Goal: Task Accomplishment & Management: Complete application form

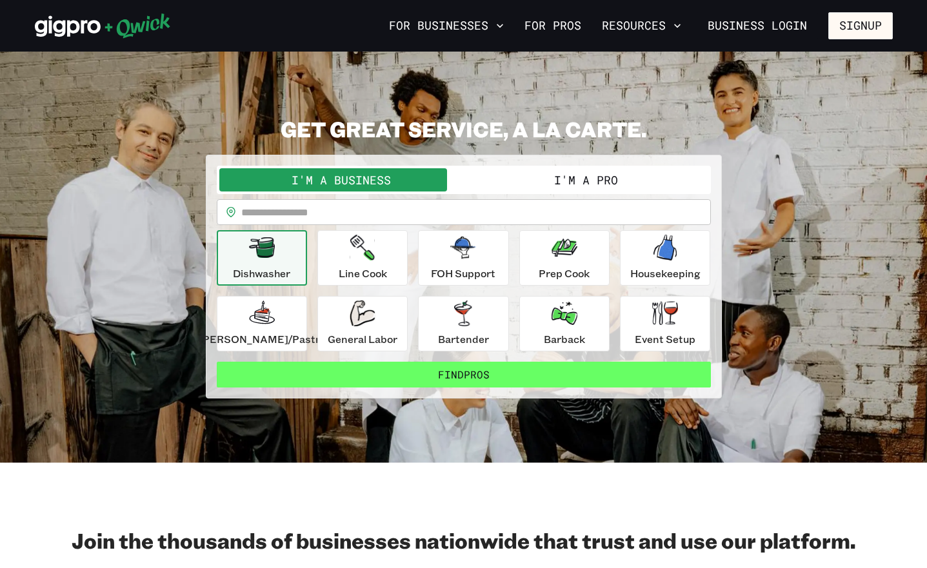
click at [427, 366] on button "Find Pros" at bounding box center [464, 375] width 494 height 26
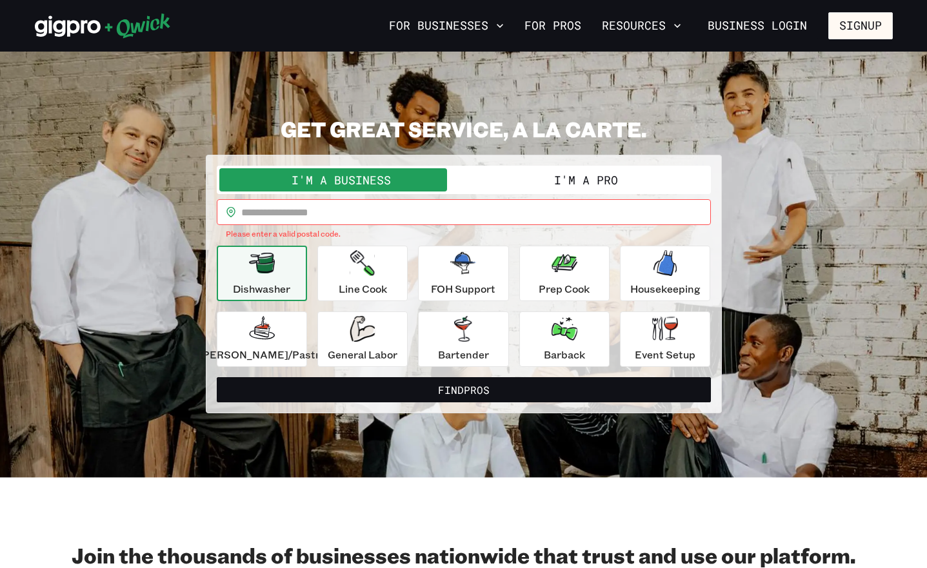
click at [353, 217] on input "text" at bounding box center [475, 212] width 469 height 26
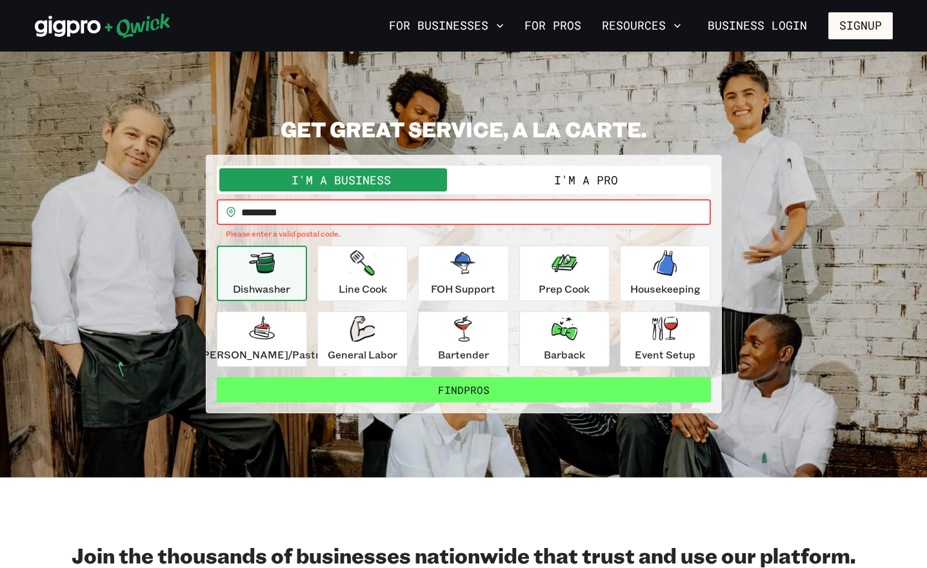
click at [432, 390] on button "Find Pros" at bounding box center [464, 390] width 494 height 26
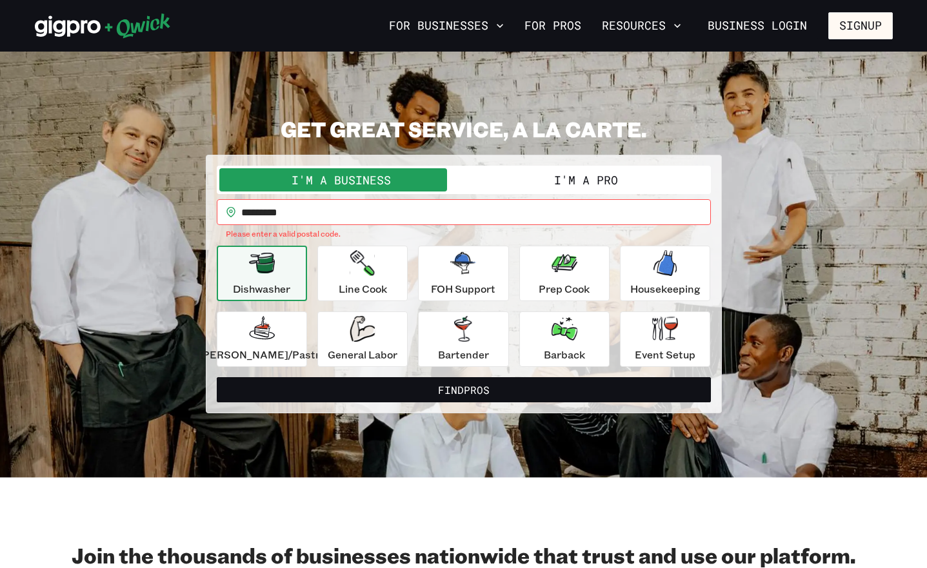
click at [344, 208] on input "********" at bounding box center [475, 212] width 469 height 26
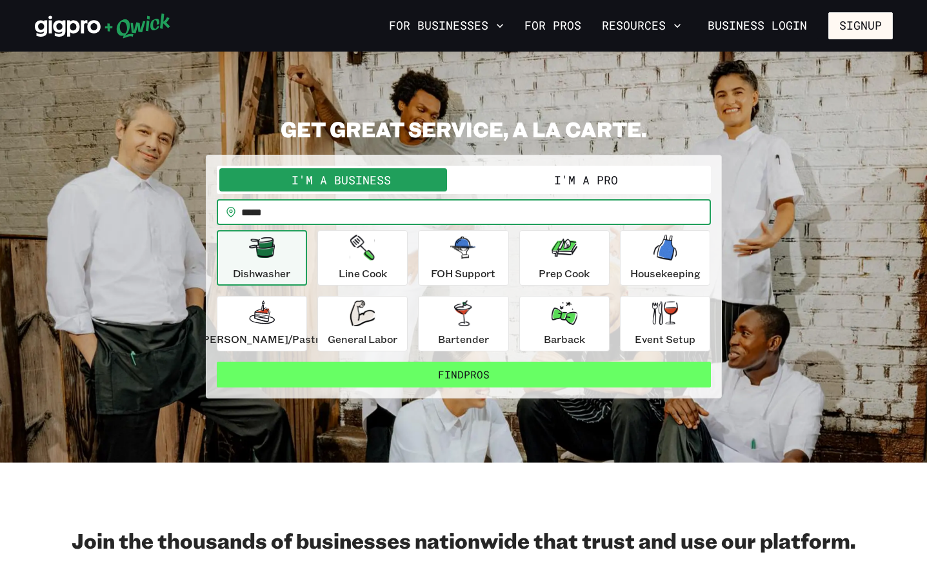
type input "*****"
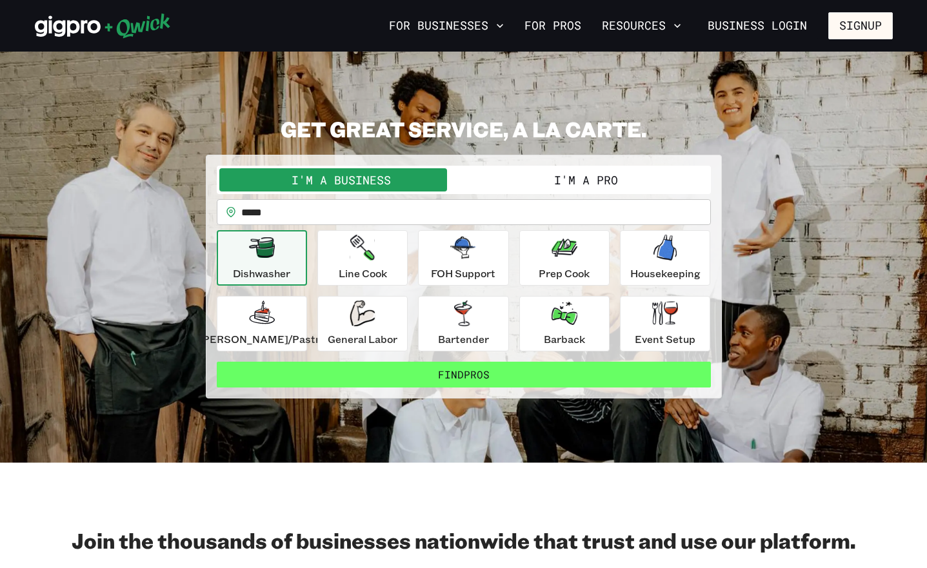
click at [429, 366] on button "Find Pros" at bounding box center [464, 375] width 494 height 26
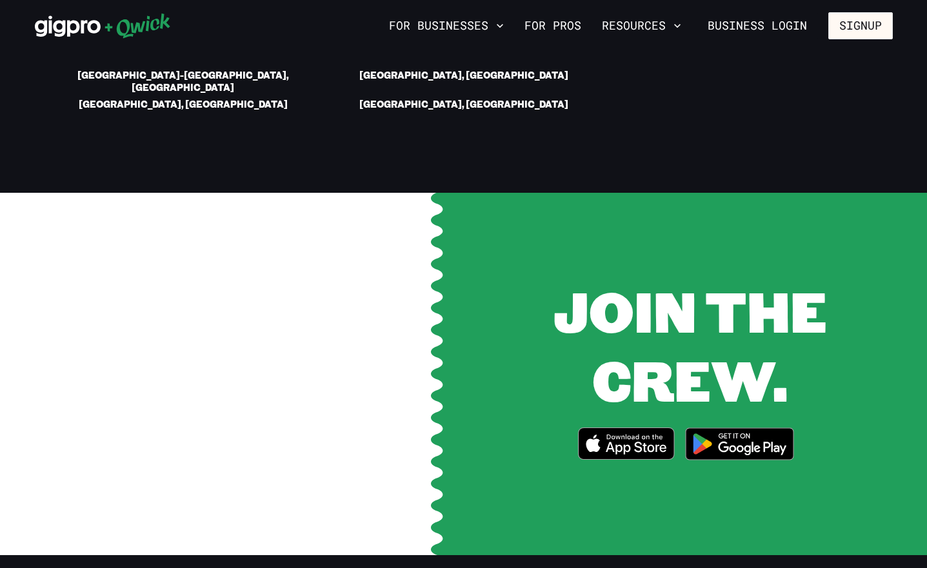
scroll to position [2291, 0]
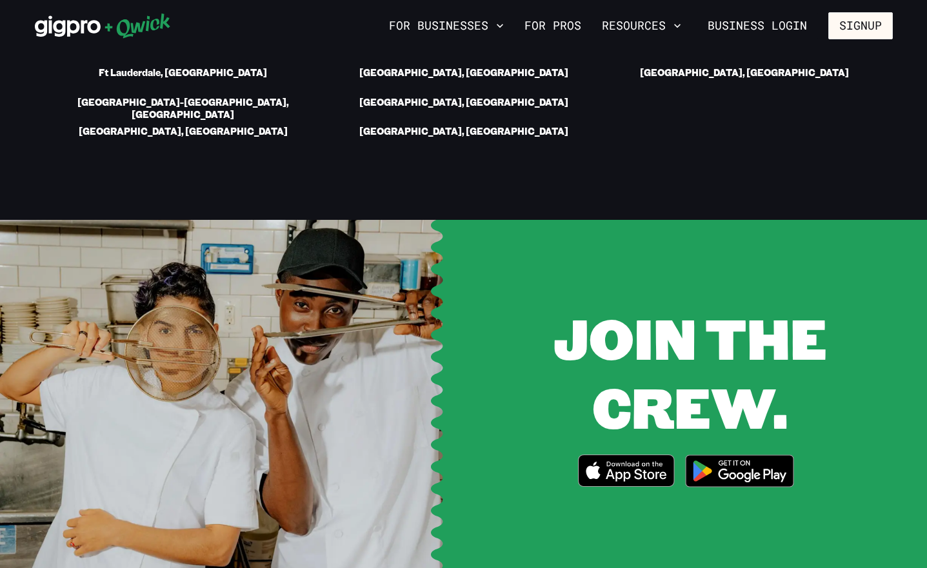
click at [640, 455] on icon "Download on the App Store" at bounding box center [625, 470] width 95 height 31
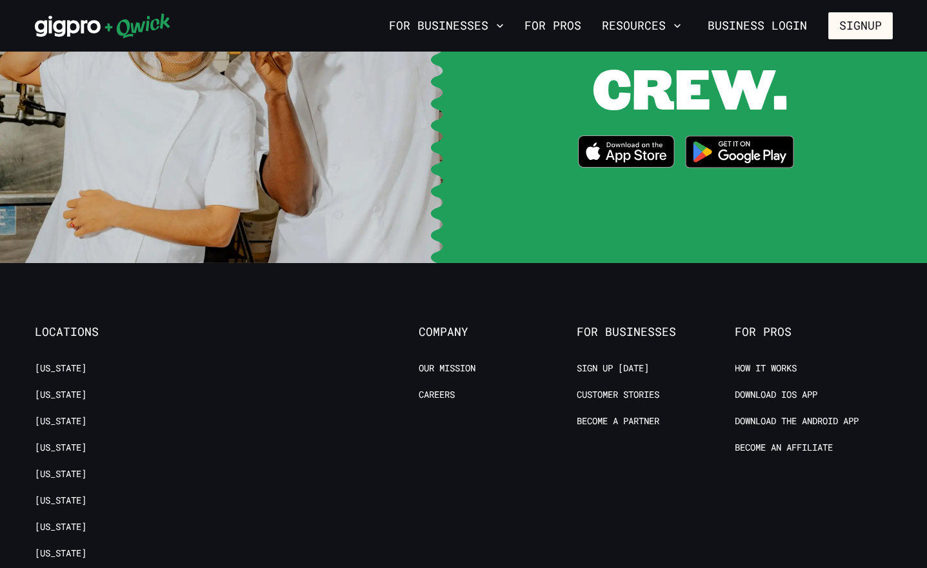
scroll to position [2536, 0]
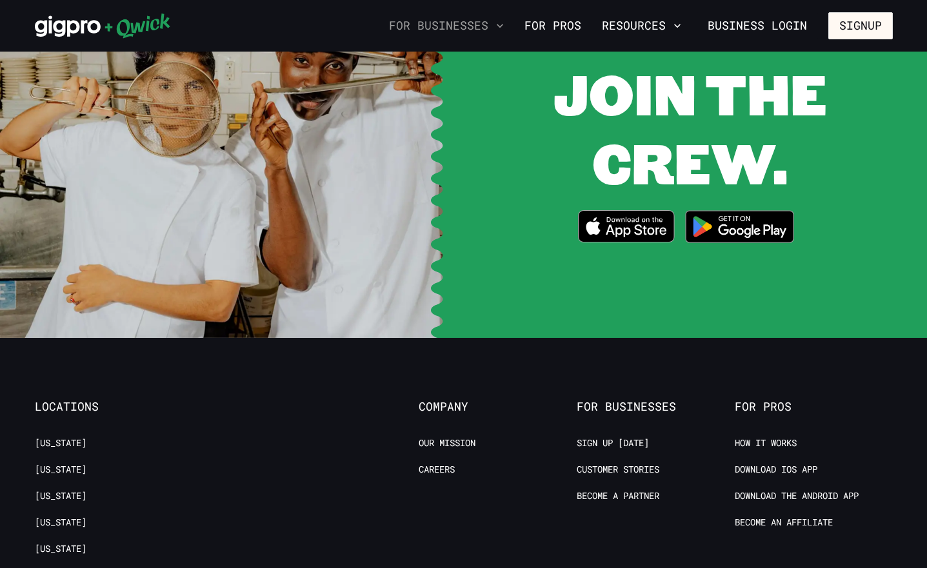
click at [451, 21] on button "For Businesses" at bounding box center [446, 26] width 125 height 22
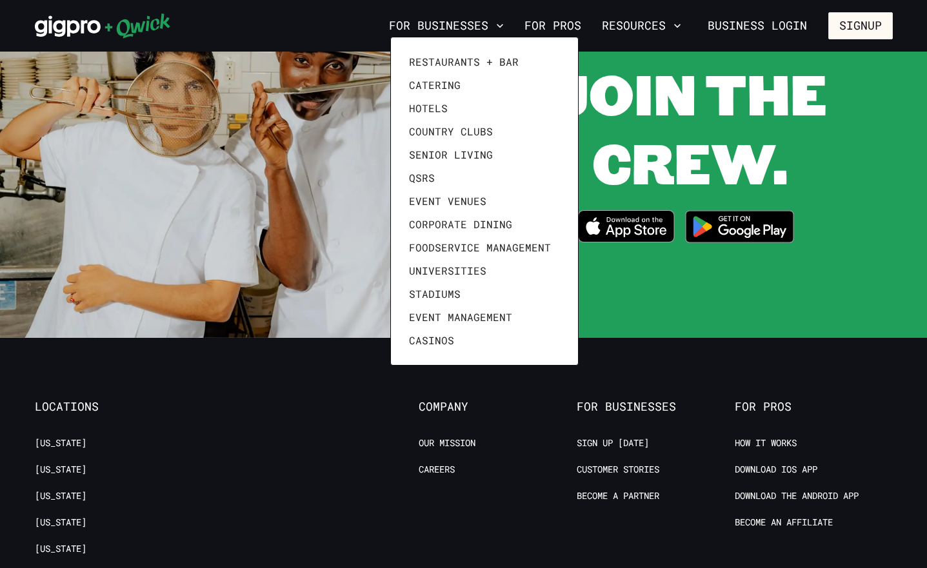
click at [309, 174] on div at bounding box center [463, 284] width 927 height 568
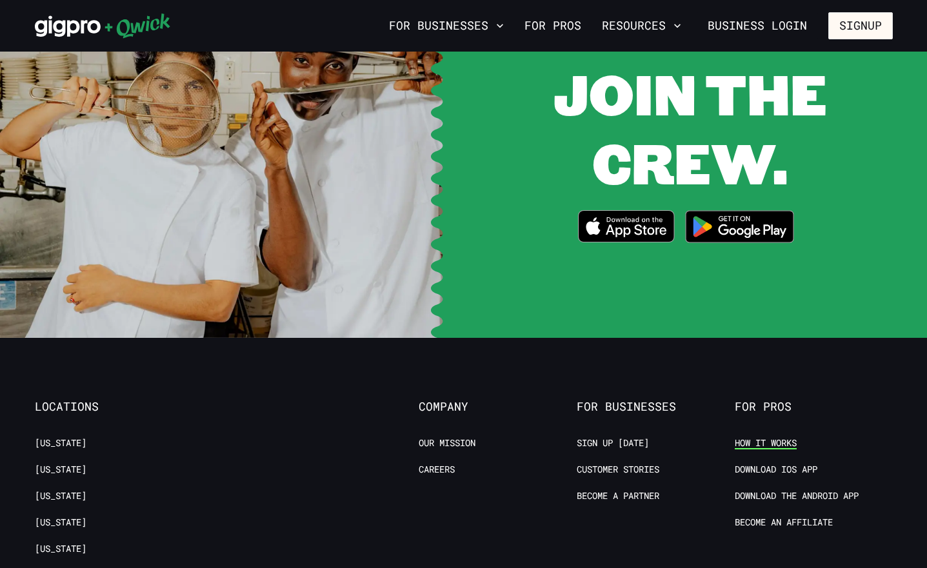
click at [792, 437] on link "How it Works" at bounding box center [765, 443] width 62 height 12
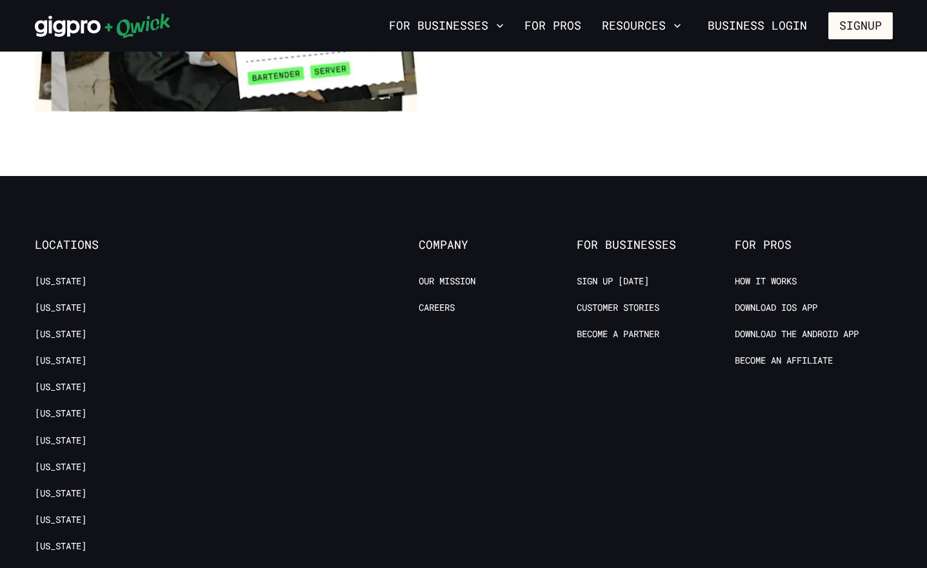
scroll to position [2326, 0]
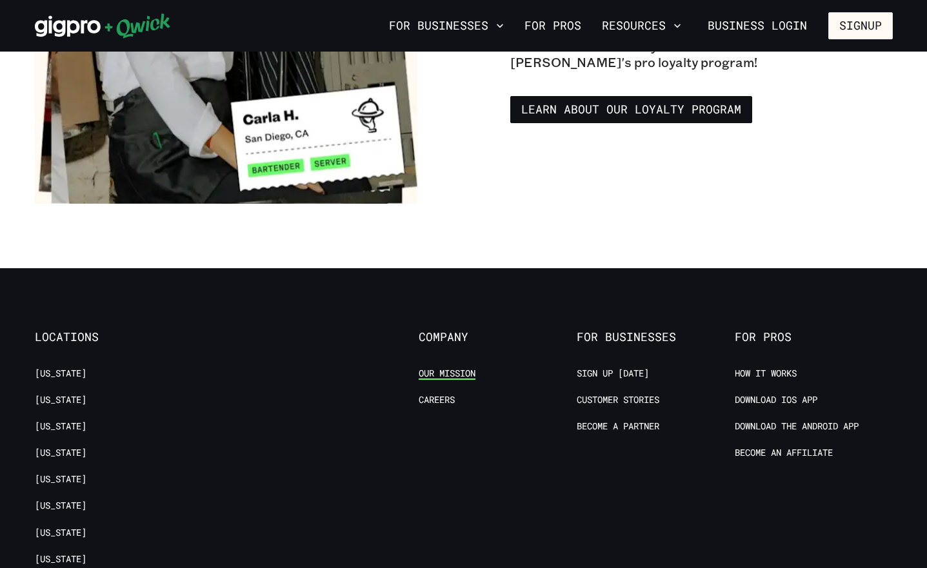
click at [449, 368] on link "Our Mission" at bounding box center [447, 374] width 57 height 12
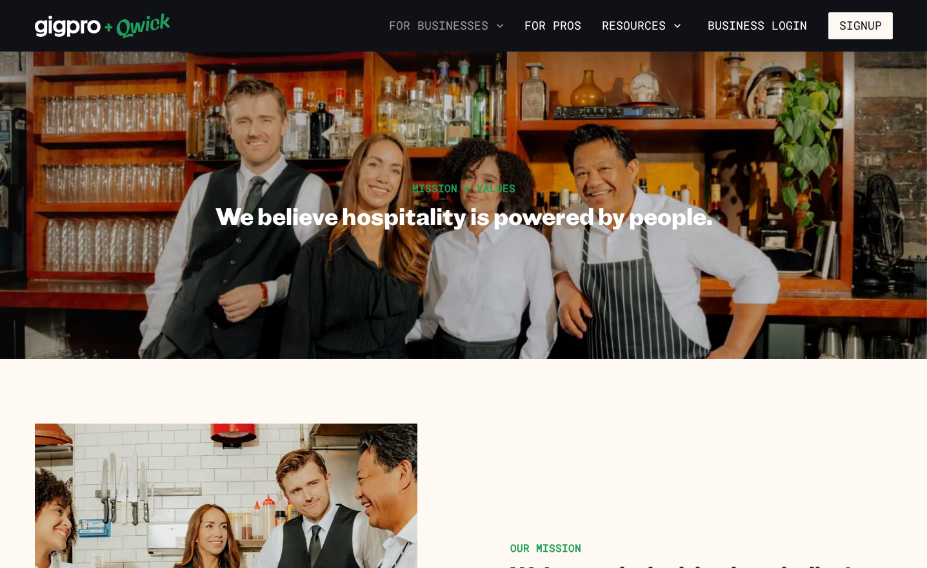
click at [444, 29] on button "For Businesses" at bounding box center [446, 26] width 125 height 22
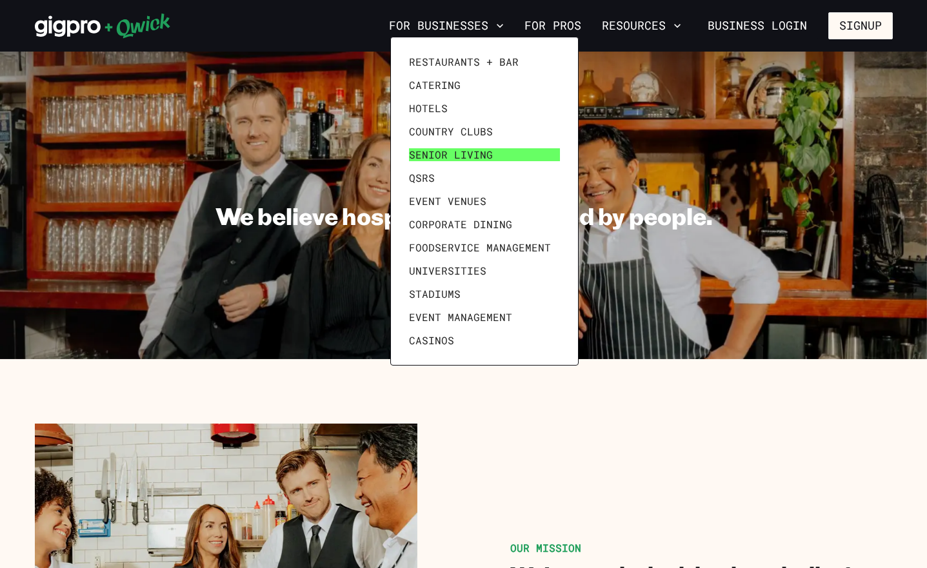
click at [449, 152] on span "Senior Living" at bounding box center [451, 154] width 84 height 13
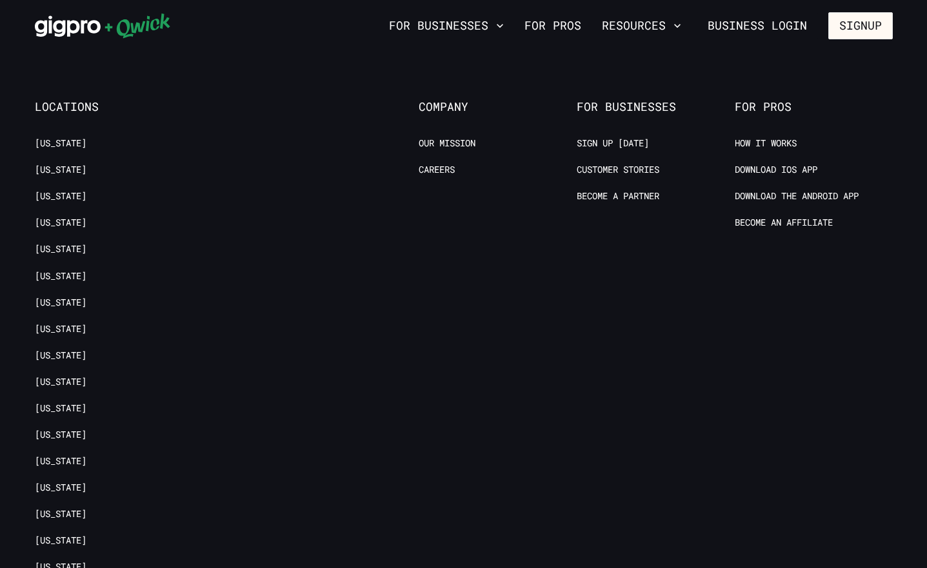
scroll to position [4461, 0]
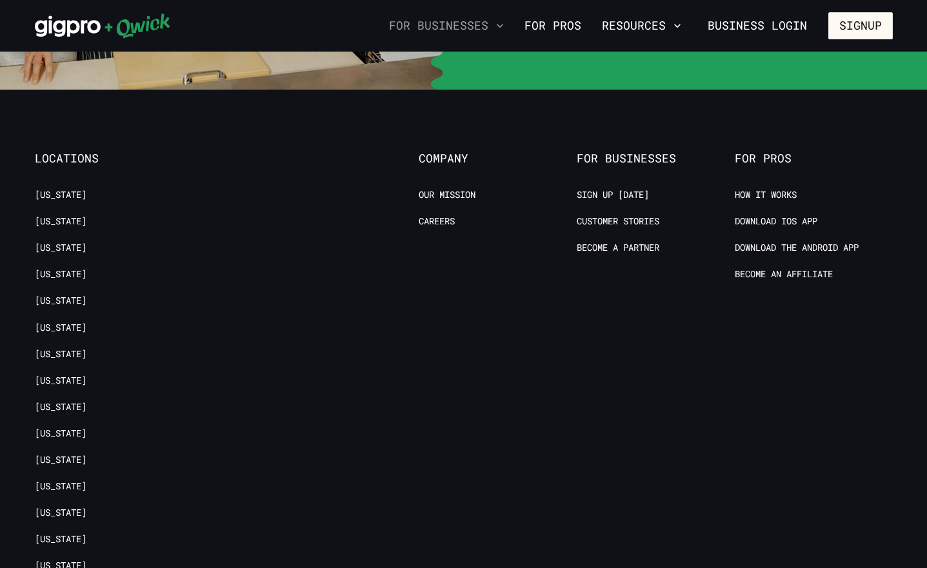
click at [473, 30] on button "For Businesses" at bounding box center [446, 26] width 125 height 22
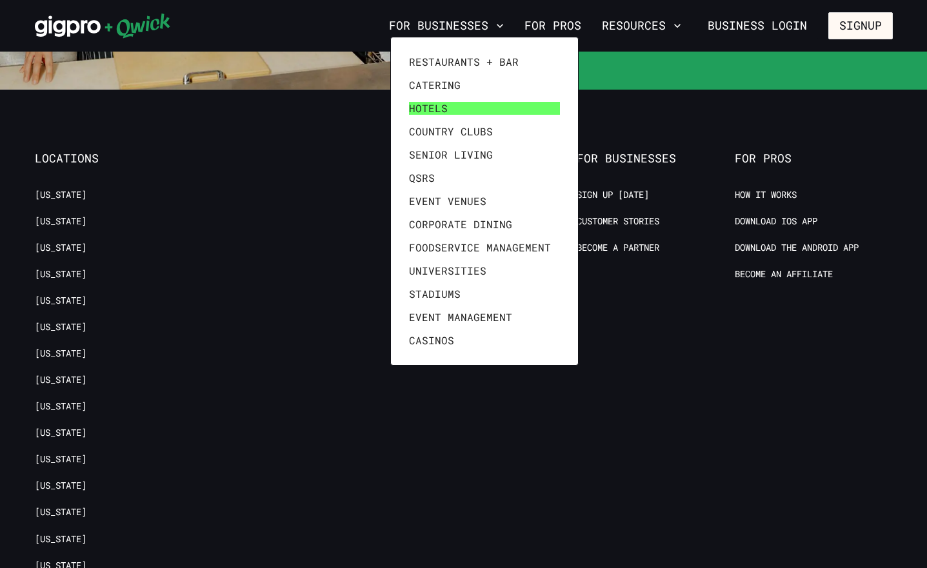
click at [451, 111] on link "Hotels" at bounding box center [484, 108] width 161 height 23
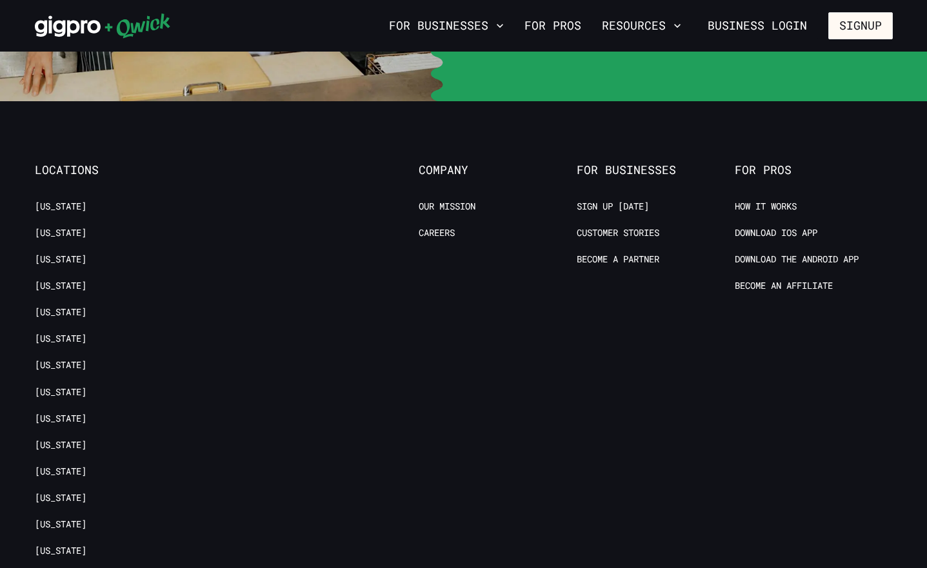
scroll to position [4919, 0]
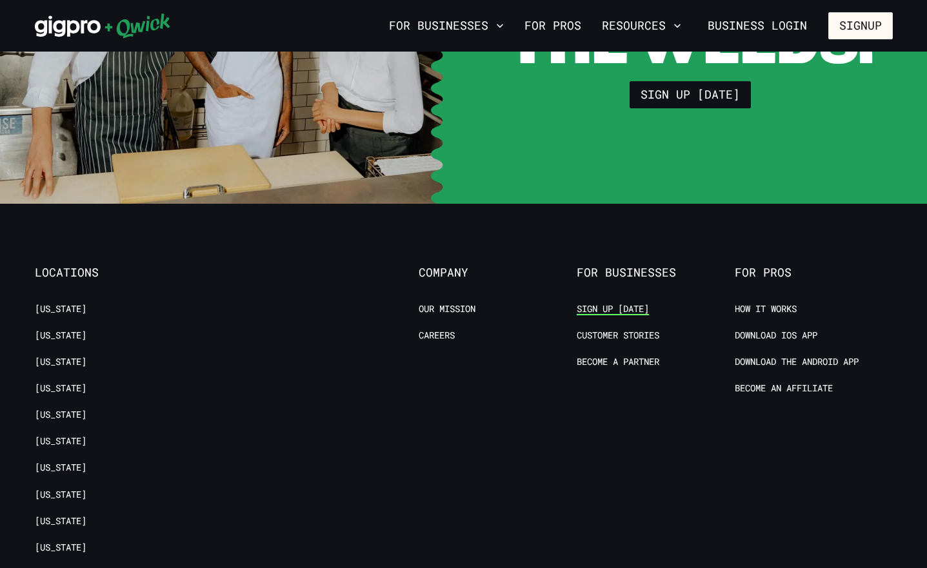
click at [628, 303] on link "Sign up [DATE]" at bounding box center [612, 309] width 72 height 12
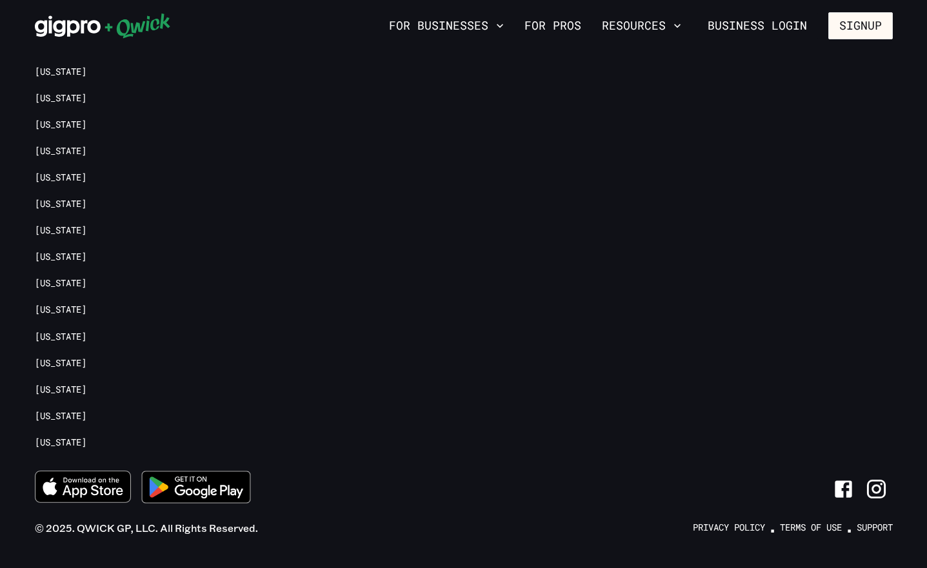
scroll to position [5421, 0]
click at [856, 522] on link "Support" at bounding box center [874, 528] width 36 height 12
